Goal: Transaction & Acquisition: Purchase product/service

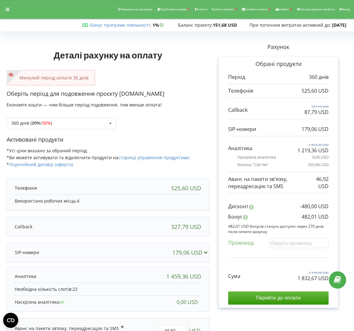
click at [328, 269] on div "Сума 2 794,68 USD 1 832,67 USD" at bounding box center [278, 271] width 100 height 21
click at [7, 5] on div at bounding box center [7, 9] width 11 height 9
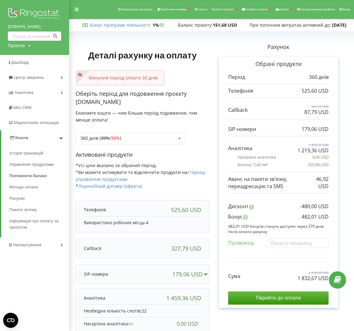
click at [70, 9] on div "Реферальна програма Проблемні номери Клієнти Clear numbers Numbers reserve Кабі…" at bounding box center [177, 9] width 363 height 19
click at [76, 8] on icon at bounding box center [77, 9] width 4 height 4
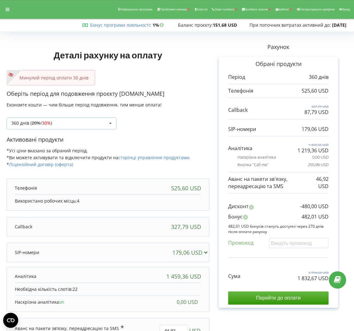
click at [47, 124] on span "30%" at bounding box center [46, 123] width 9 height 6
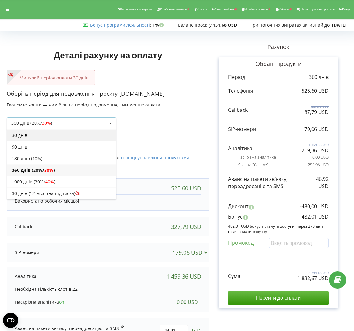
click at [40, 139] on div "30 днів" at bounding box center [61, 135] width 109 height 12
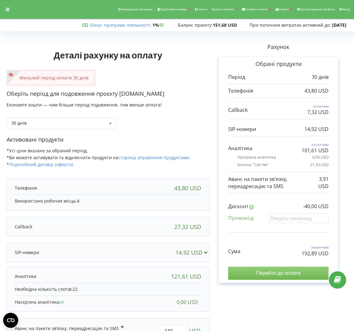
click at [288, 271] on input "Перейти до оплати" at bounding box center [278, 272] width 100 height 13
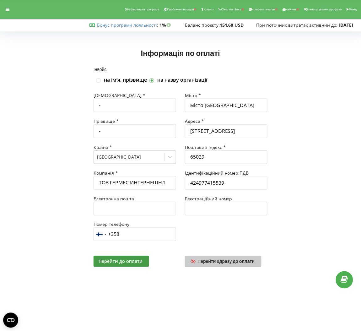
click at [249, 266] on link "Перейти одразу до оплати" at bounding box center [223, 261] width 77 height 11
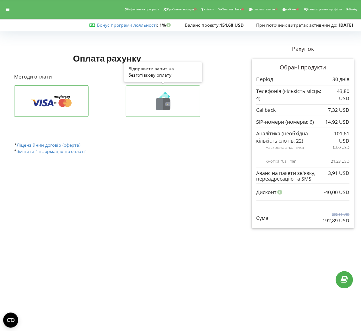
click at [142, 111] on button at bounding box center [163, 100] width 74 height 31
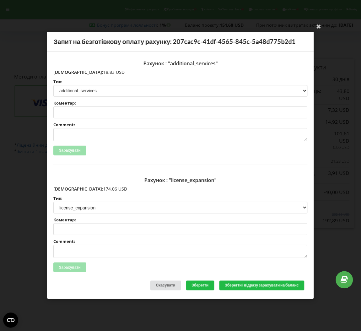
drag, startPoint x: 92, startPoint y: 190, endPoint x: 67, endPoint y: 188, distance: 25.5
click at [67, 188] on p "Сума: 174,06 USD" at bounding box center [180, 189] width 254 height 6
copy p "174,06 USD"
drag, startPoint x: 93, startPoint y: 71, endPoint x: 67, endPoint y: 73, distance: 26.8
click at [67, 73] on p "Сума: 18,83 USD" at bounding box center [180, 72] width 254 height 6
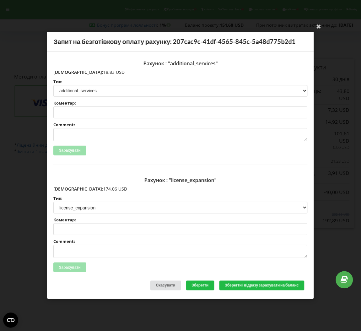
copy p "18,83 USD"
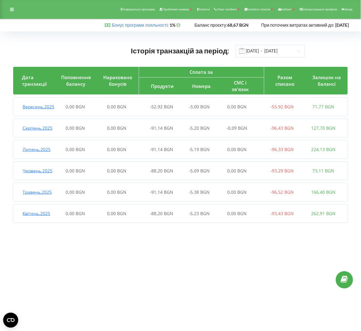
click at [33, 216] on div "Квітень , 2025" at bounding box center [33, 213] width 41 height 6
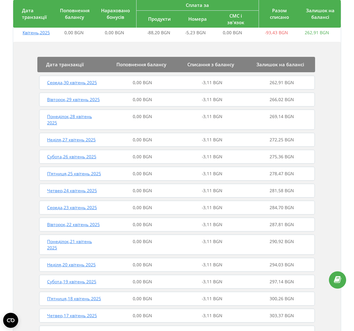
scroll to position [178, 0]
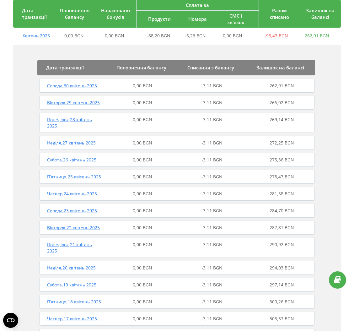
click at [31, 17] on span "Травень , 2025" at bounding box center [37, 14] width 29 height 6
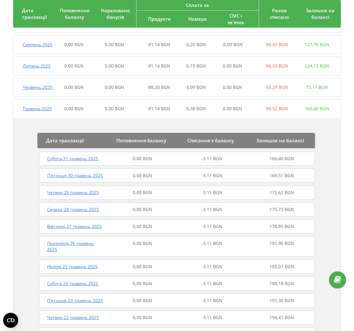
scroll to position [80, 0]
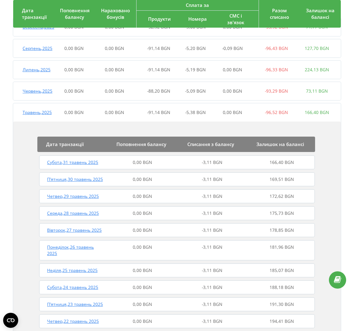
click at [34, 94] on span "Червень , 2025" at bounding box center [38, 91] width 30 height 6
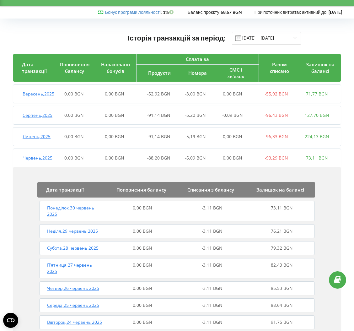
scroll to position [0, 0]
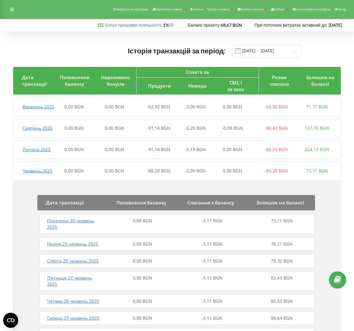
click at [33, 152] on span "Липень , 2025" at bounding box center [37, 149] width 28 height 6
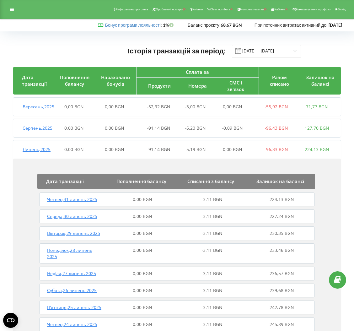
click at [31, 131] on span "Серпень , 2025" at bounding box center [38, 128] width 30 height 6
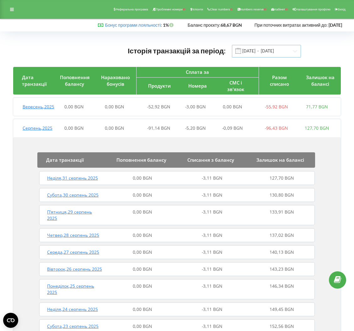
click at [242, 50] on input "01.04.2025 - 19.09.2025" at bounding box center [266, 51] width 69 height 13
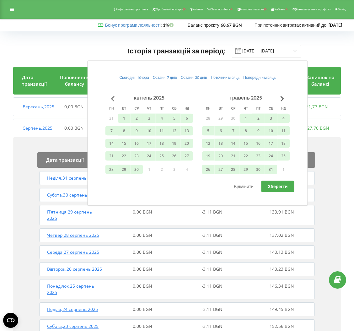
click at [113, 96] on button "Go to previous month" at bounding box center [112, 98] width 13 height 13
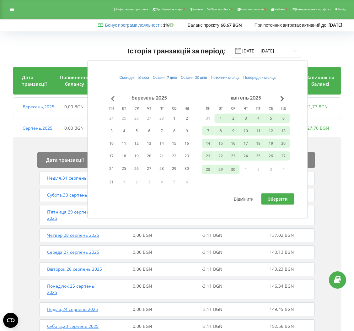
click at [113, 96] on button "Go to previous month" at bounding box center [112, 98] width 13 height 13
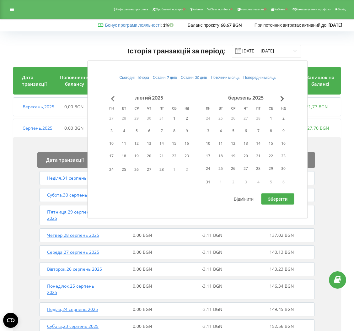
click at [113, 96] on button "Go to previous month" at bounding box center [112, 98] width 13 height 13
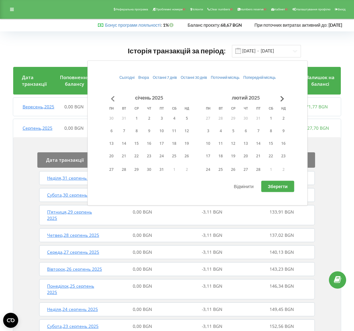
click at [113, 96] on button "Go to previous month" at bounding box center [112, 98] width 13 height 13
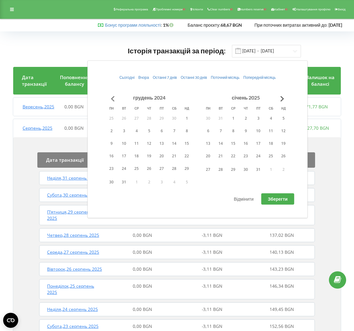
click at [113, 96] on button "Go to previous month" at bounding box center [112, 98] width 13 height 13
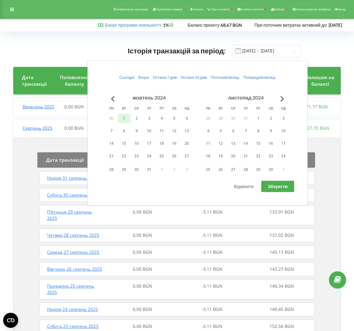
click at [122, 117] on button "1" at bounding box center [124, 117] width 13 height 9
click at [272, 166] on button "30" at bounding box center [270, 169] width 13 height 9
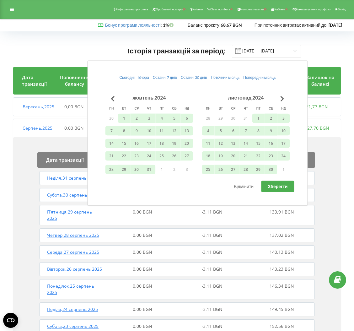
click at [275, 188] on span "Зберегти" at bounding box center [278, 186] width 20 height 5
type input "01.10.2024 - 30.11.2024"
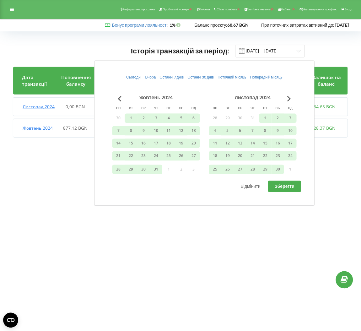
click at [29, 131] on span "Жовтень , 2024" at bounding box center [38, 128] width 30 height 6
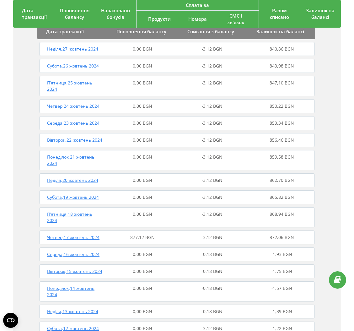
scroll to position [216, 0]
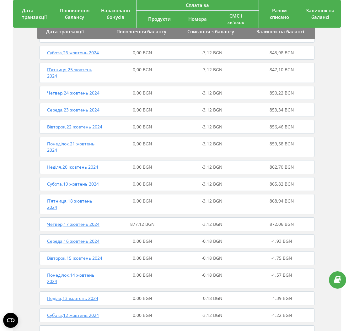
click at [96, 227] on span "Четвер , 17 жовтень 2024" at bounding box center [73, 224] width 52 height 6
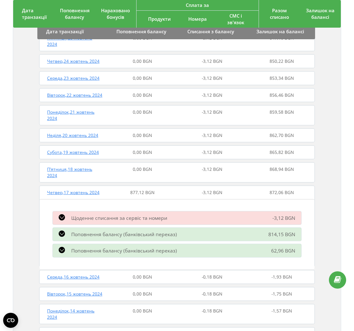
scroll to position [248, 0]
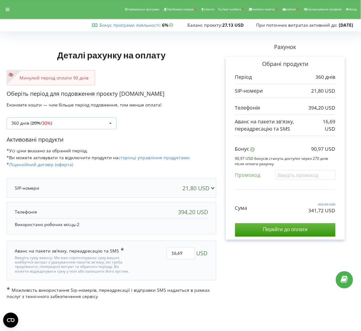
click at [104, 128] on div "360 днів ( 20% / 30% ) Поповнити баланс без подовження 20% / 30% 30% / 40%" at bounding box center [62, 123] width 110 height 12
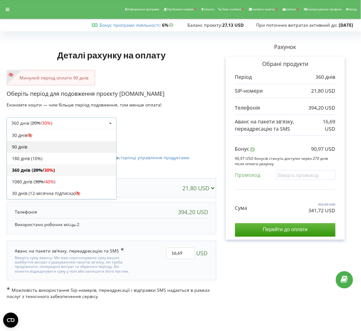
click at [56, 150] on div "90 днів" at bounding box center [61, 147] width 109 height 12
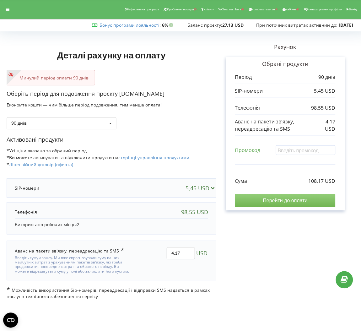
click at [251, 203] on input "Перейти до оплати" at bounding box center [285, 200] width 100 height 13
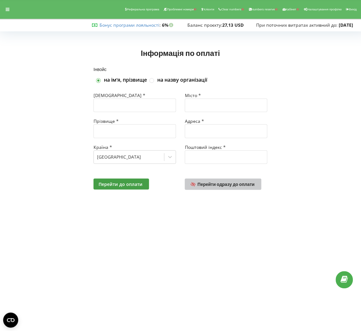
click at [198, 185] on span "Перейти одразу до оплати" at bounding box center [226, 183] width 57 height 5
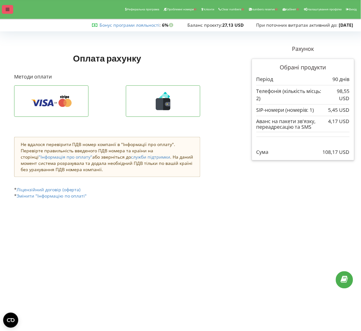
click at [10, 8] on div at bounding box center [7, 9] width 11 height 9
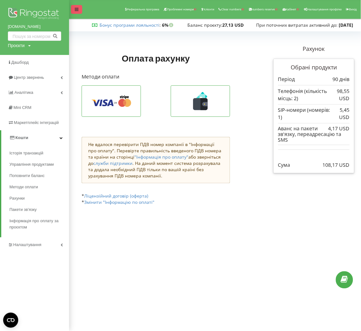
click at [72, 8] on div at bounding box center [76, 9] width 11 height 9
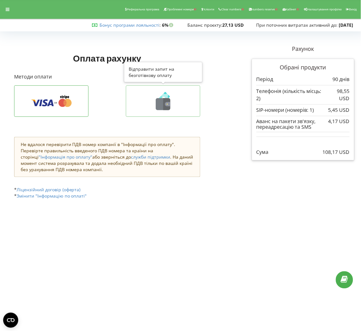
click at [153, 97] on icon at bounding box center [162, 101] width 61 height 18
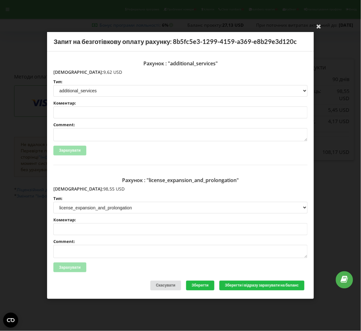
drag, startPoint x: 92, startPoint y: 189, endPoint x: 67, endPoint y: 186, distance: 25.3
click at [67, 186] on p "Сума: 98,55 USD" at bounding box center [180, 189] width 254 height 6
copy p "98,55 USD"
drag, startPoint x: 88, startPoint y: 73, endPoint x: 68, endPoint y: 71, distance: 19.9
click at [68, 71] on p "Сума: 9,62 USD" at bounding box center [180, 72] width 254 height 6
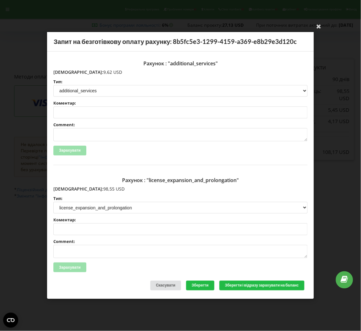
copy p ",62 USD"
click at [91, 68] on div "Рахунок : "additional_services"" at bounding box center [180, 63] width 254 height 11
drag, startPoint x: 88, startPoint y: 71, endPoint x: 66, endPoint y: 72, distance: 22.0
click at [66, 72] on p "Сума: 9,62 USD" at bounding box center [180, 72] width 254 height 6
copy p "9,62 USD"
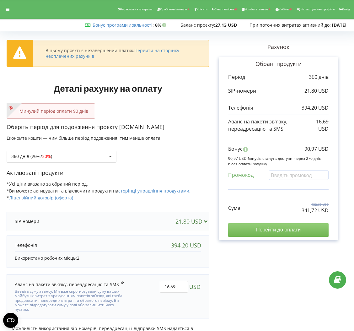
click at [285, 228] on input "Перейти до оплати" at bounding box center [278, 229] width 100 height 13
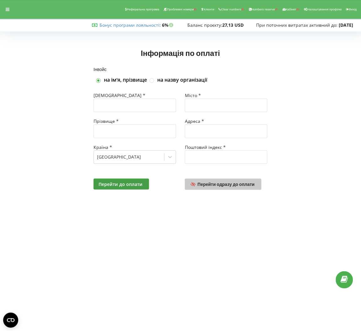
click at [228, 185] on span "Перейти одразу до оплати" at bounding box center [226, 183] width 57 height 5
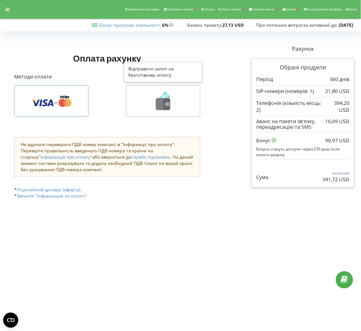
click at [191, 103] on icon at bounding box center [162, 101] width 61 height 18
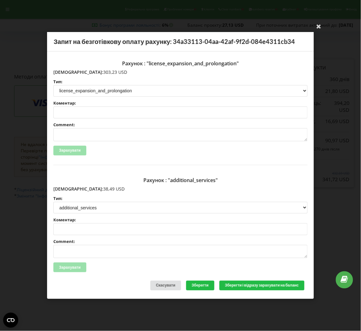
drag, startPoint x: 98, startPoint y: 72, endPoint x: 67, endPoint y: 73, distance: 30.8
click at [67, 73] on p "Сума: 303,23 USD" at bounding box center [180, 72] width 254 height 6
copy p "303,23 USD"
drag, startPoint x: 91, startPoint y: 188, endPoint x: 68, endPoint y: 186, distance: 22.6
click at [68, 186] on p "Сума: 38,49 USD" at bounding box center [180, 189] width 254 height 6
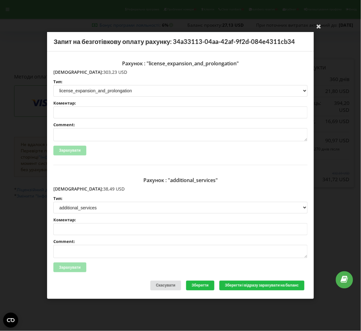
click at [67, 186] on p "Сума: 38,49 USD" at bounding box center [180, 189] width 254 height 6
drag, startPoint x: 67, startPoint y: 186, endPoint x: 104, endPoint y: 190, distance: 38.1
click at [104, 190] on p "Сума: 38,49 USD" at bounding box center [180, 189] width 254 height 6
copy div "38,49 USD"
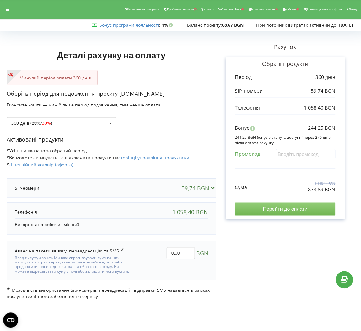
click at [303, 211] on input "Перейти до оплати" at bounding box center [285, 208] width 100 height 13
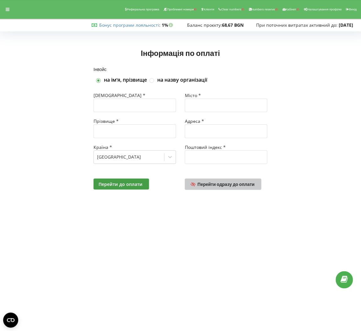
click at [211, 188] on link "Перейти одразу до оплати" at bounding box center [223, 184] width 77 height 11
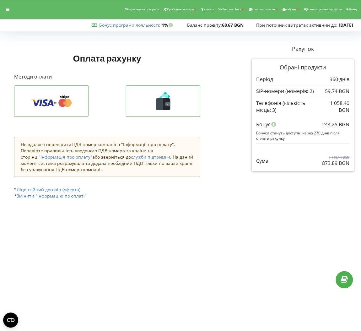
drag, startPoint x: 322, startPoint y: 163, endPoint x: 353, endPoint y: 161, distance: 31.7
click at [353, 161] on div "Обрані продукти Період 360 днів 59,74 BGN" at bounding box center [303, 115] width 103 height 113
copy p "873,89 BGN"
click at [8, 9] on icon at bounding box center [8, 9] width 4 height 4
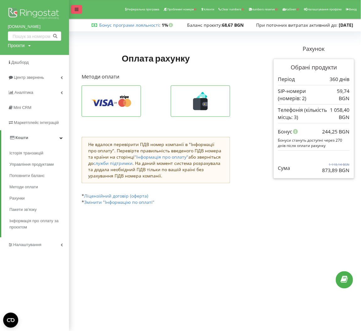
click at [76, 5] on div at bounding box center [76, 9] width 11 height 9
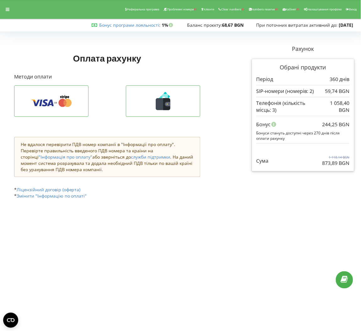
click at [7, 3] on div "Реферальна програма Проблемні номери Клієнти Clear numbers Numbers reserve Кабі…" at bounding box center [181, 9] width 370 height 19
click at [5, 8] on div at bounding box center [7, 9] width 11 height 9
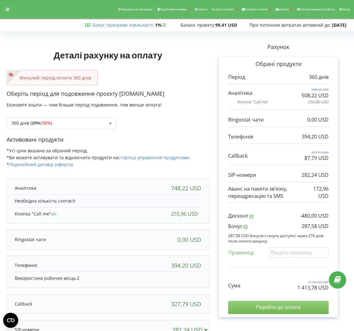
click at [276, 307] on input "Перейти до оплати" at bounding box center [278, 307] width 100 height 13
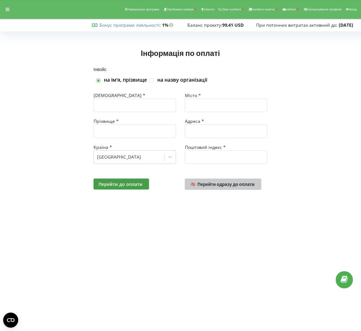
click at [234, 185] on span "Перейти одразу до оплати" at bounding box center [226, 183] width 57 height 5
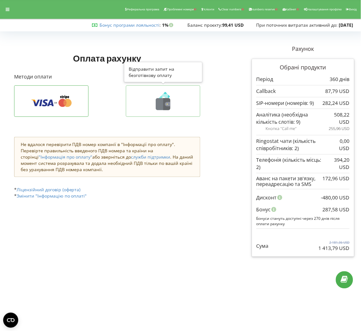
click at [167, 96] on icon at bounding box center [164, 98] width 10 height 10
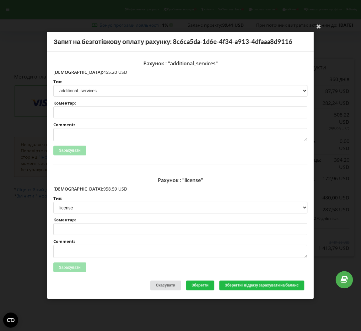
drag, startPoint x: 95, startPoint y: 186, endPoint x: 66, endPoint y: 187, distance: 29.8
click at [66, 187] on p "[DEMOGRAPHIC_DATA]: 958,59 USD" at bounding box center [180, 189] width 254 height 6
copy p "958,59 USD"
click at [42, 27] on div "Ваша електронна адреса успішно підтверджена Запит на безготівкову оплату рахунк…" at bounding box center [180, 165] width 361 height 331
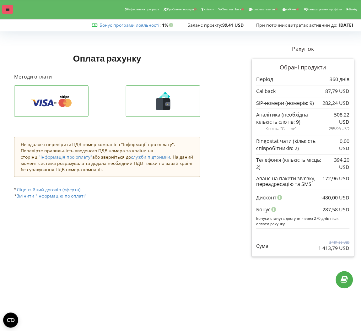
click at [3, 7] on div at bounding box center [7, 9] width 11 height 9
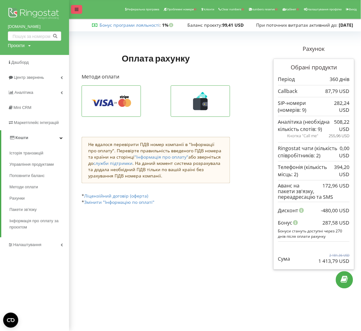
click at [75, 7] on div at bounding box center [76, 9] width 11 height 9
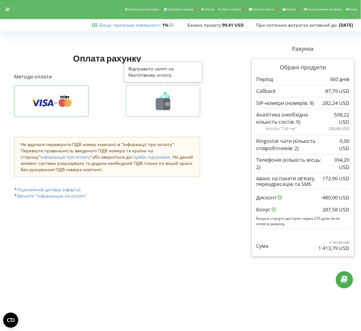
click at [157, 96] on icon at bounding box center [162, 101] width 61 height 18
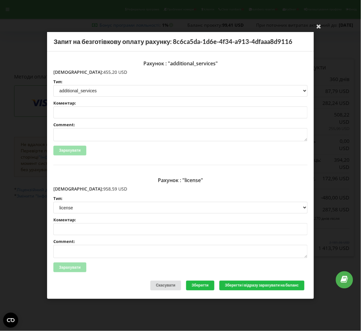
drag, startPoint x: 97, startPoint y: 71, endPoint x: 67, endPoint y: 73, distance: 29.6
click at [67, 73] on p "[DEMOGRAPHIC_DATA]: 455,20 USD" at bounding box center [180, 72] width 254 height 6
copy p "455,20 USD"
click at [22, 51] on div "Ваша електронна адреса успішно підтверджена Запит на безготівкову оплату рахунк…" at bounding box center [180, 165] width 361 height 331
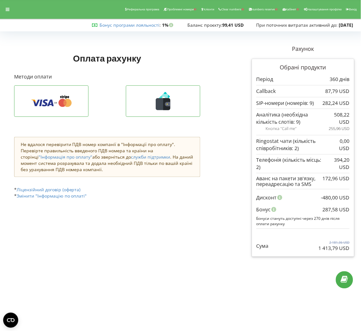
click at [10, 15] on div "Реферальна програма Проблемні номери Клієнти Clear numbers Numbers reserve Кабі…" at bounding box center [181, 9] width 370 height 19
click at [4, 7] on div at bounding box center [7, 9] width 11 height 9
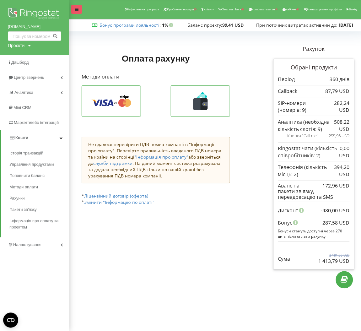
click at [75, 10] on icon at bounding box center [77, 9] width 4 height 4
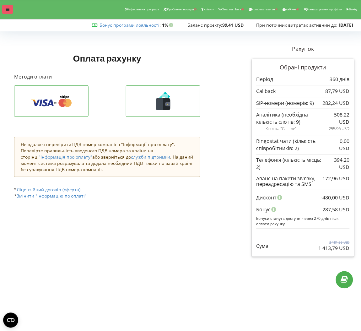
click at [6, 9] on icon at bounding box center [8, 9] width 4 height 4
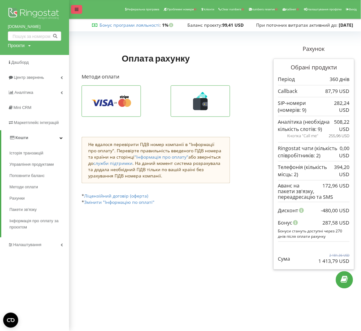
click at [78, 7] on div at bounding box center [76, 9] width 11 height 9
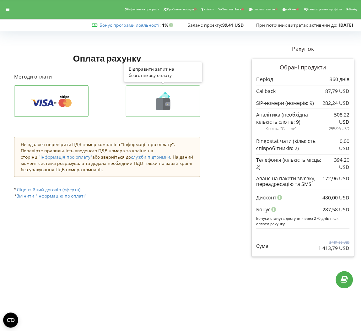
click at [157, 97] on icon at bounding box center [162, 101] width 61 height 18
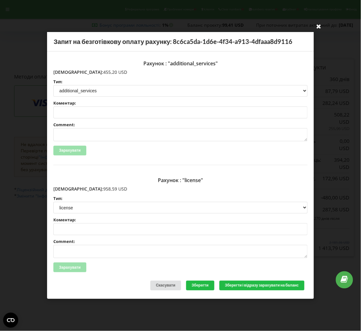
click at [321, 25] on icon at bounding box center [319, 26] width 10 height 10
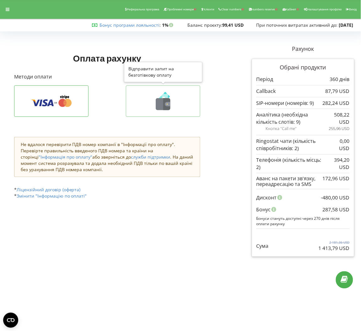
click at [163, 101] on icon at bounding box center [163, 104] width 14 height 12
